Goal: Task Accomplishment & Management: Manage account settings

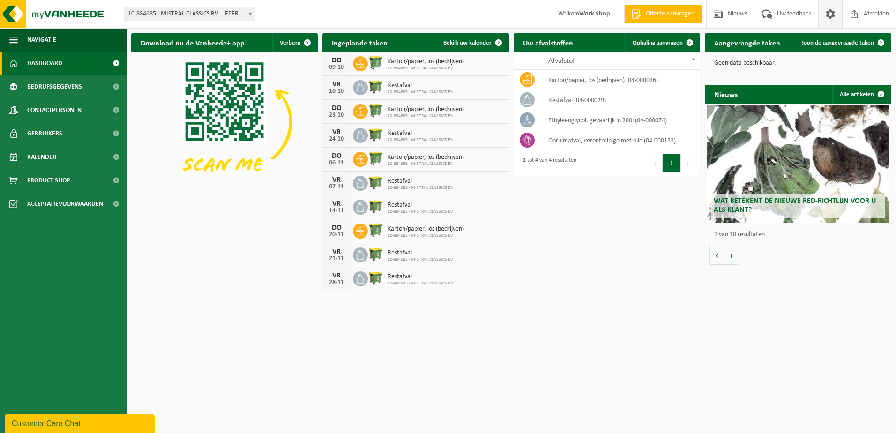
click at [828, 14] on span at bounding box center [830, 14] width 14 height 28
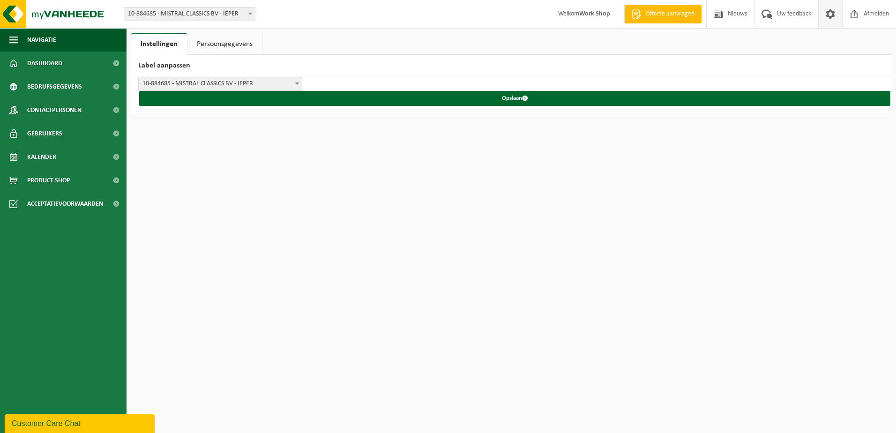
click at [230, 44] on link "Persoonsgegevens" at bounding box center [224, 44] width 75 height 22
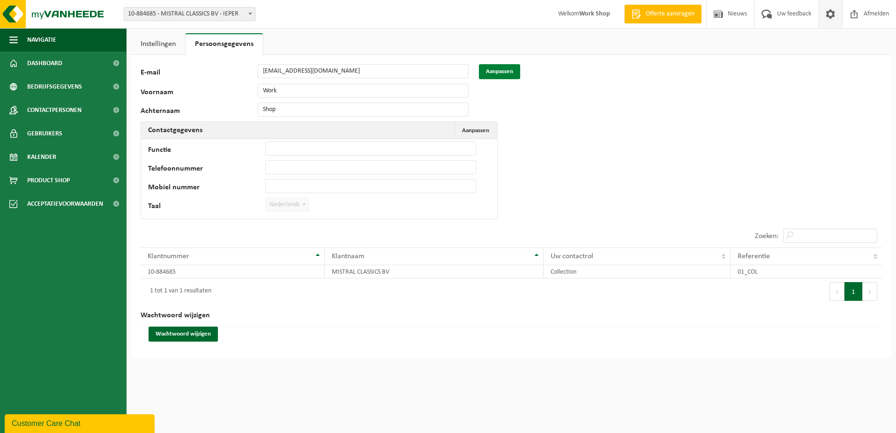
click at [500, 67] on button "Aanpassen" at bounding box center [499, 71] width 41 height 15
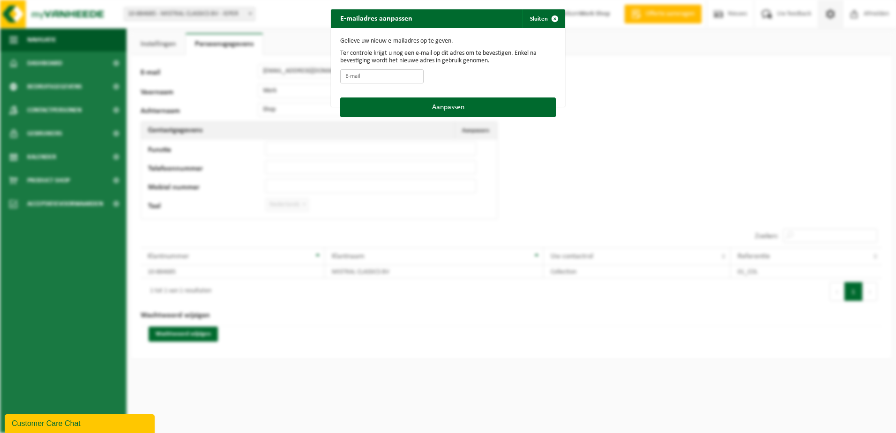
click at [366, 78] on input "E-mail" at bounding box center [381, 76] width 83 height 14
type input "Workshop@mistralclassics.be"
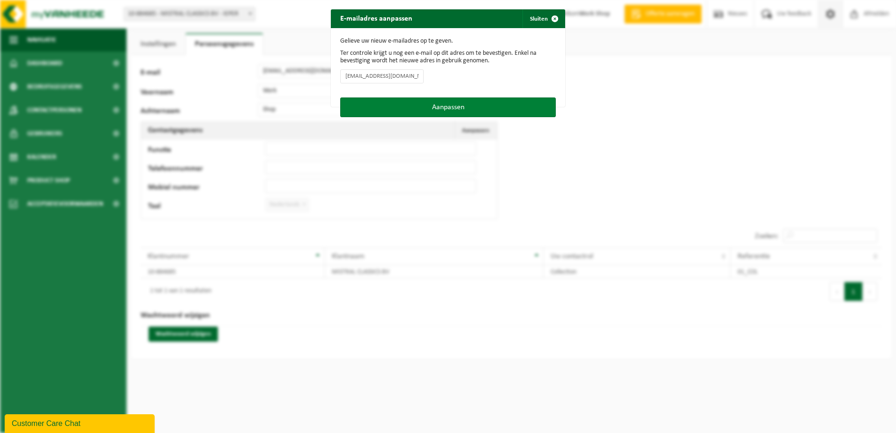
click at [417, 110] on button "Aanpassen" at bounding box center [448, 107] width 216 height 20
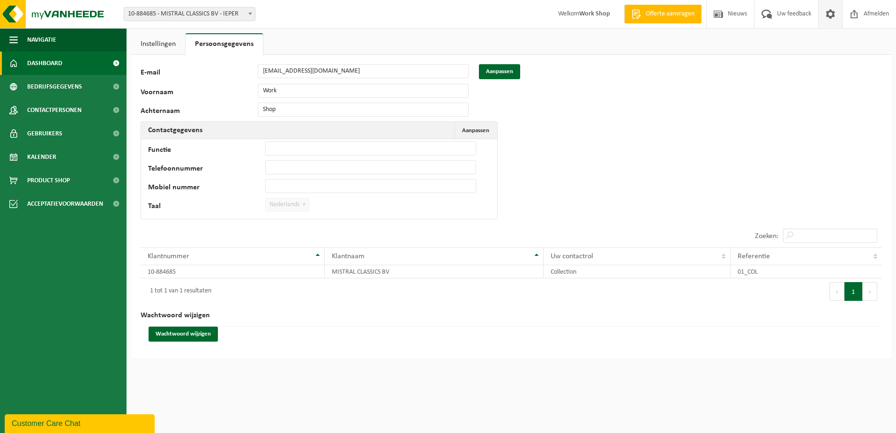
click at [81, 60] on link "Dashboard" at bounding box center [63, 63] width 127 height 23
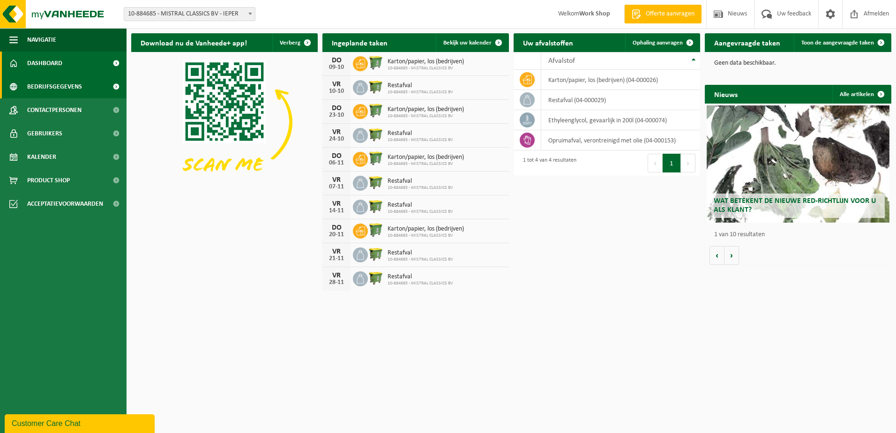
click at [66, 84] on span "Bedrijfsgegevens" at bounding box center [54, 86] width 55 height 23
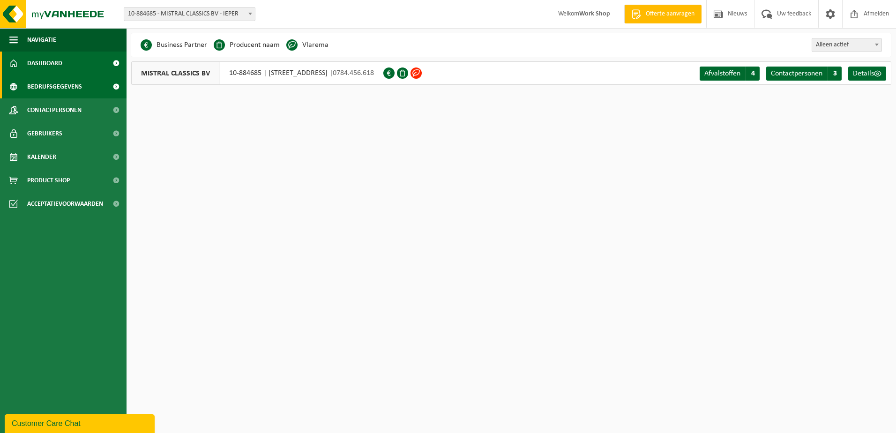
click at [74, 69] on link "Dashboard" at bounding box center [63, 63] width 127 height 23
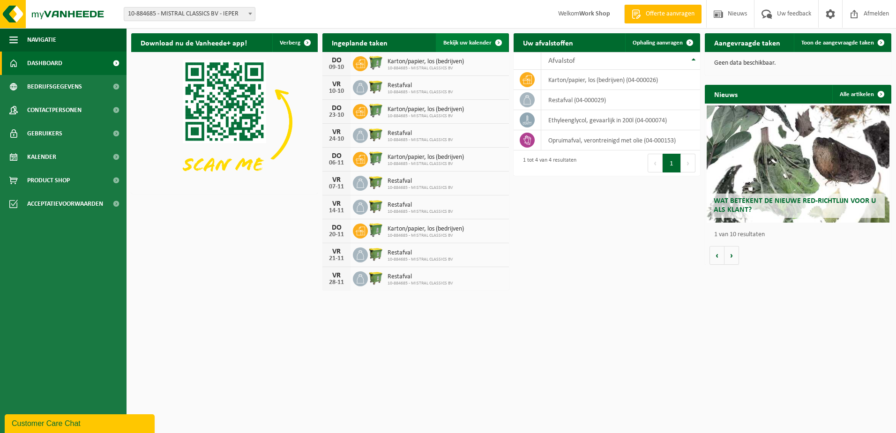
click at [469, 41] on span "Bekijk uw kalender" at bounding box center [467, 43] width 48 height 6
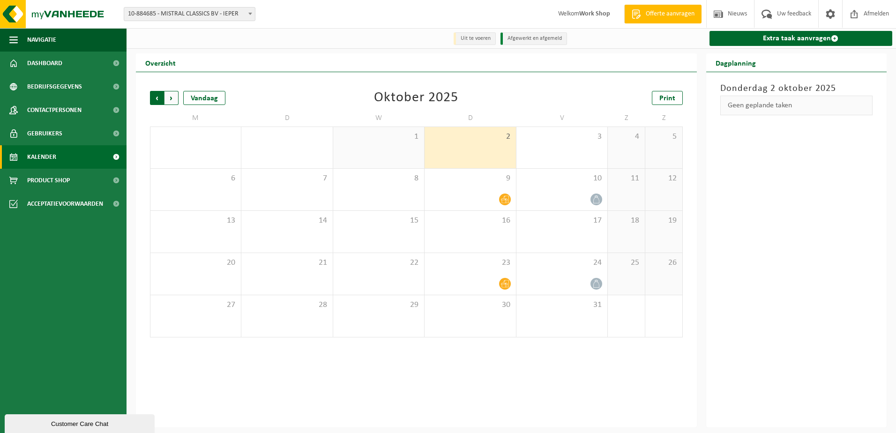
click at [167, 104] on span "Volgende" at bounding box center [171, 98] width 14 height 14
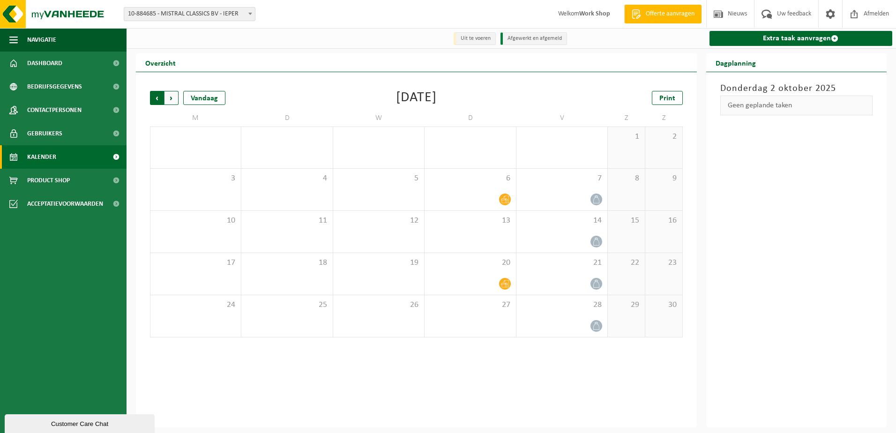
click at [171, 101] on span "Volgende" at bounding box center [171, 98] width 14 height 14
click at [173, 100] on span "Volgende" at bounding box center [171, 98] width 14 height 14
click at [155, 100] on span "Vorige" at bounding box center [157, 98] width 14 height 14
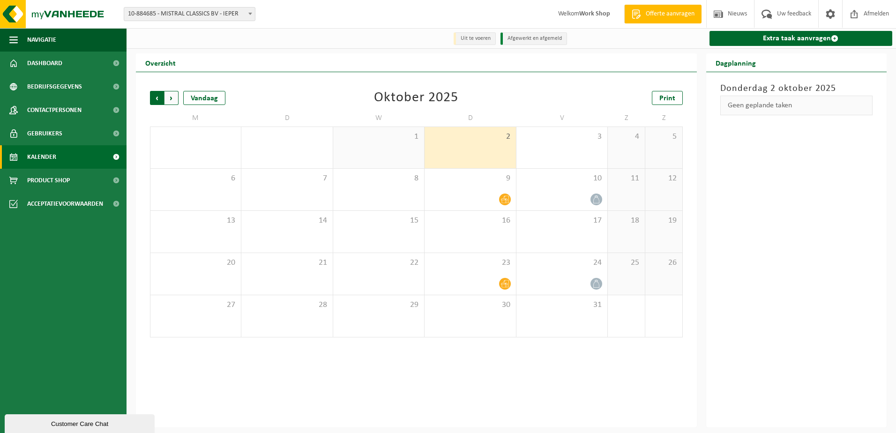
click at [176, 101] on span "Volgende" at bounding box center [171, 98] width 14 height 14
